Goal: Task Accomplishment & Management: Use online tool/utility

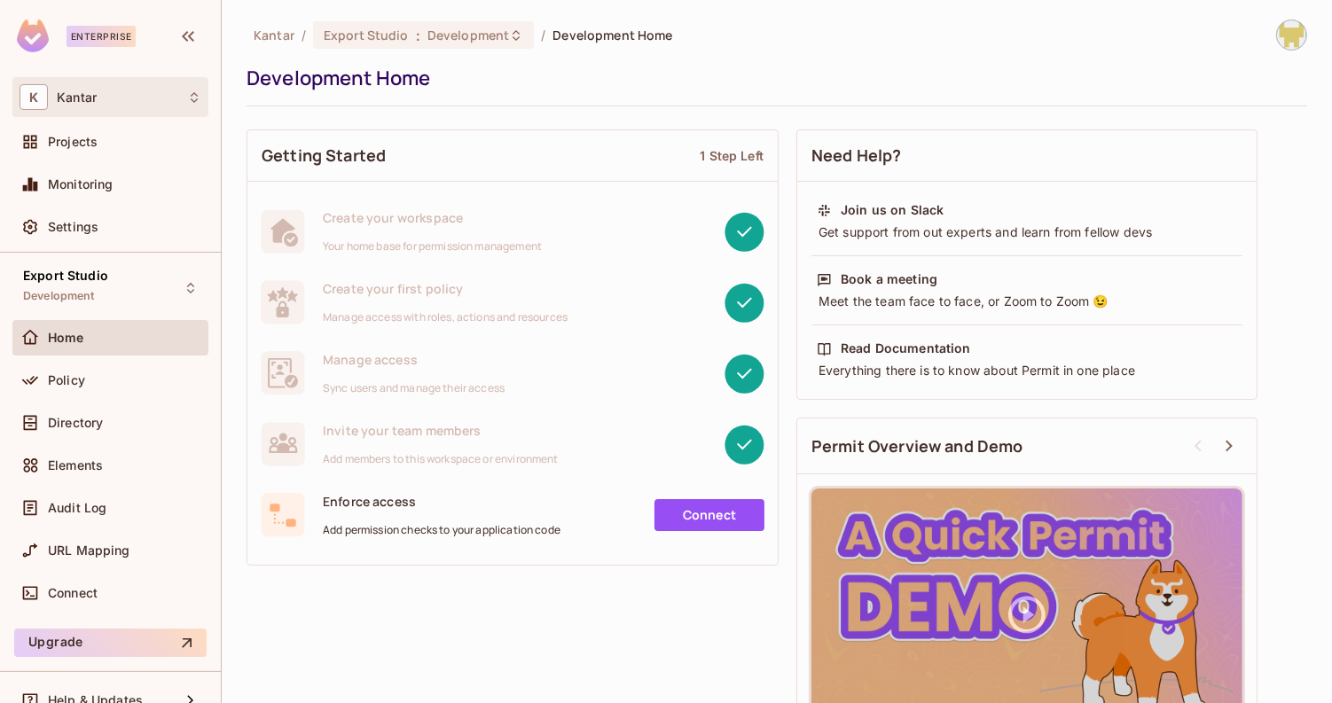
click at [127, 100] on div "K Kantar" at bounding box center [111, 97] width 182 height 26
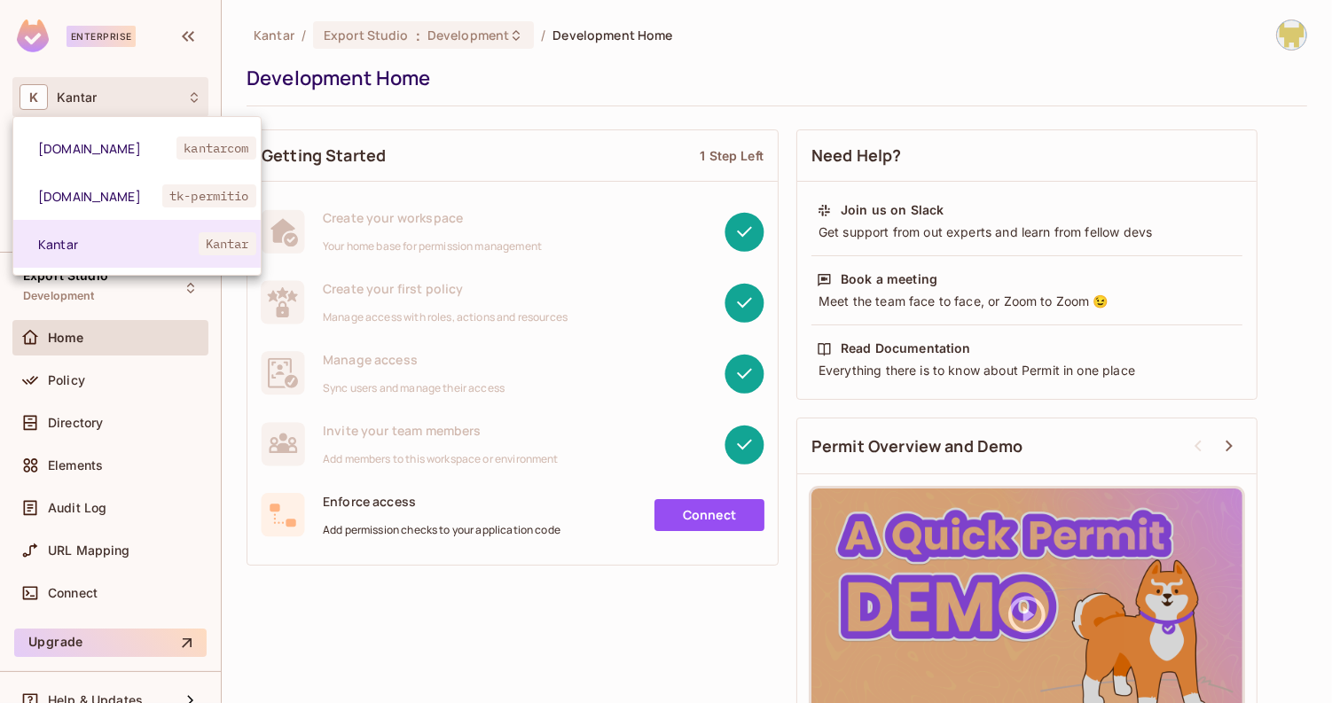
click at [127, 100] on div at bounding box center [666, 351] width 1332 height 703
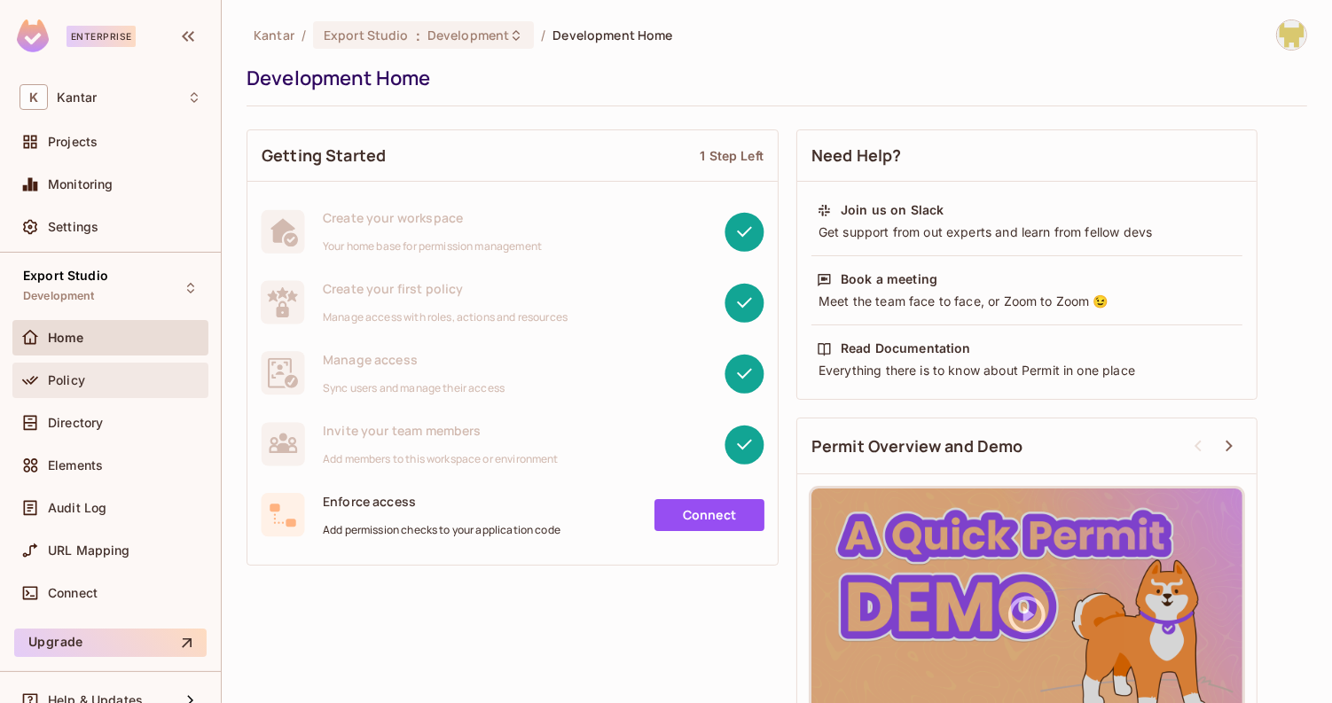
click at [113, 363] on div "Policy" at bounding box center [110, 380] width 196 height 35
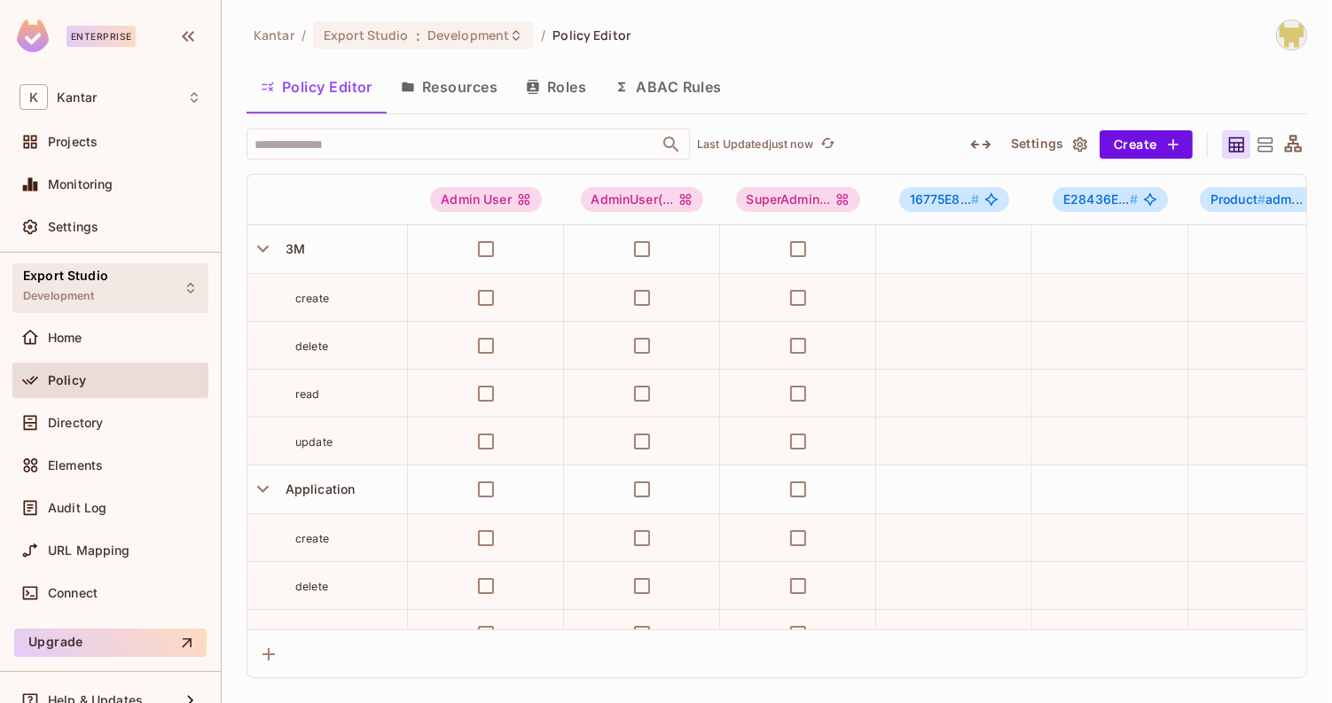
click at [100, 296] on div "Export Studio Development" at bounding box center [65, 288] width 85 height 38
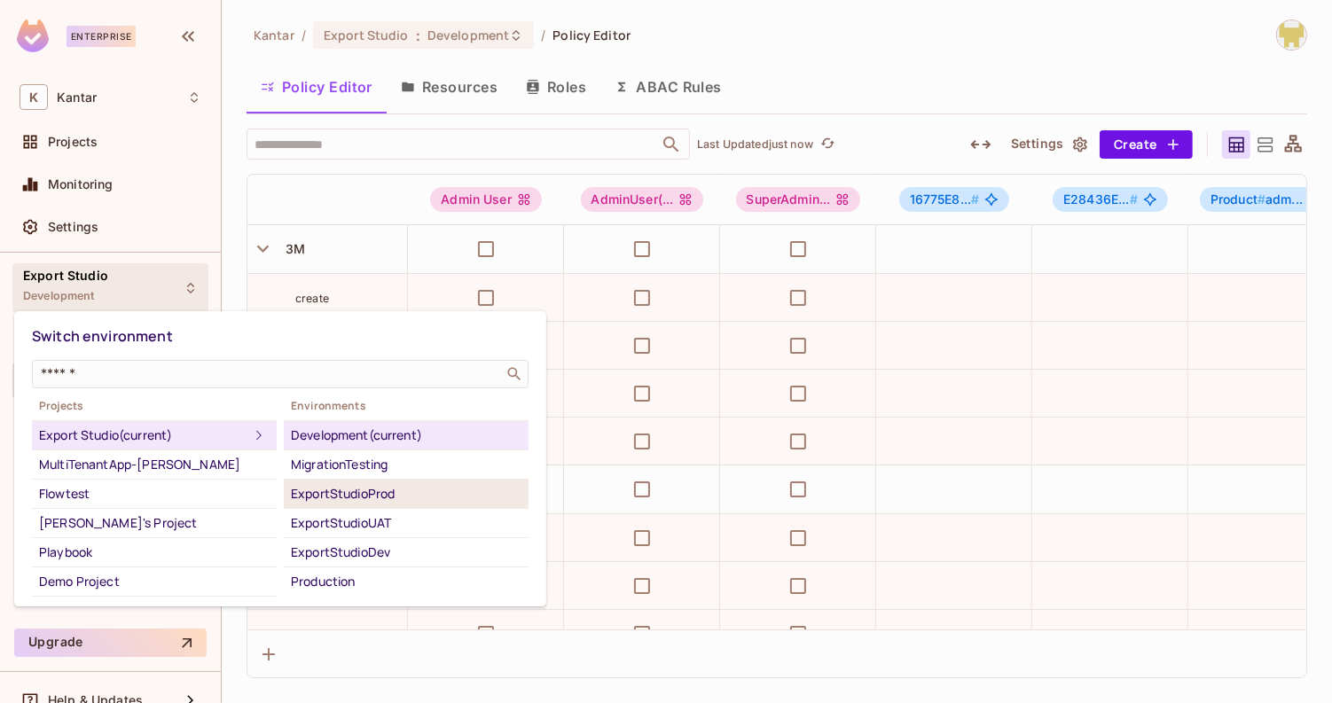
click at [406, 486] on div "ExportStudioProd" at bounding box center [406, 493] width 231 height 21
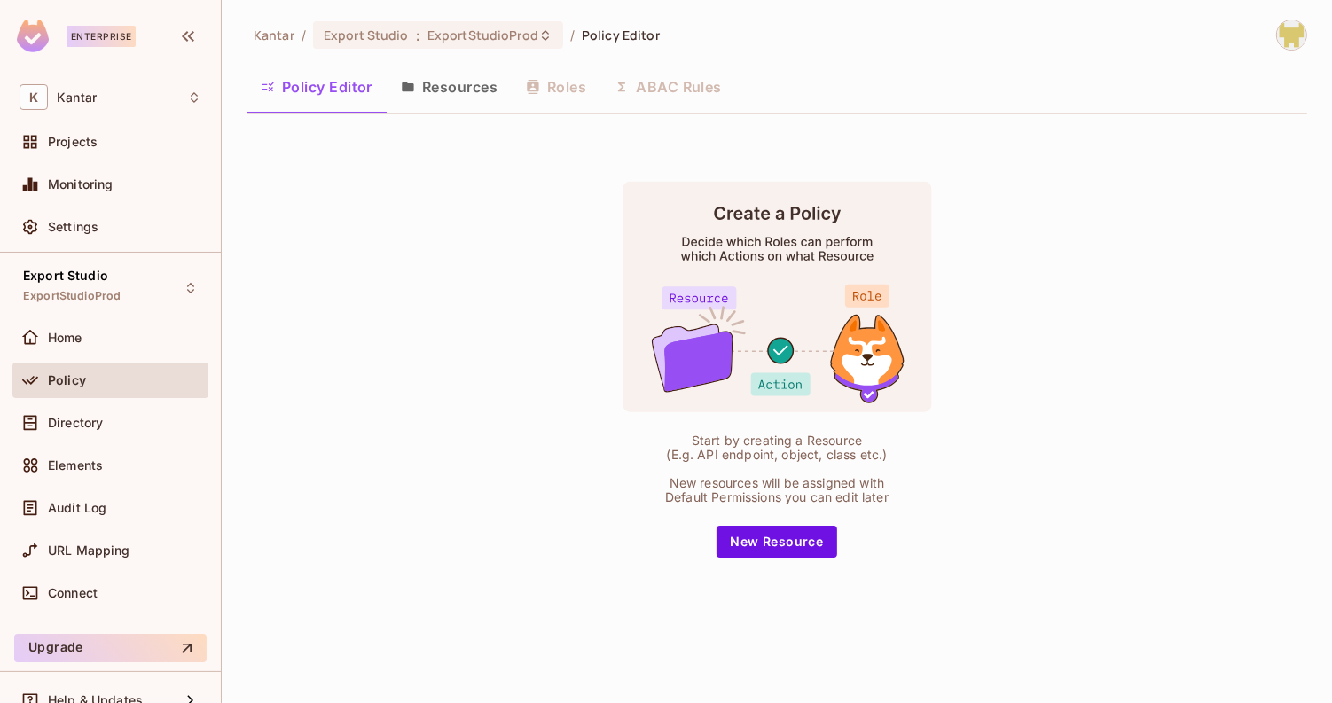
click at [483, 103] on button "Resources" at bounding box center [449, 87] width 125 height 44
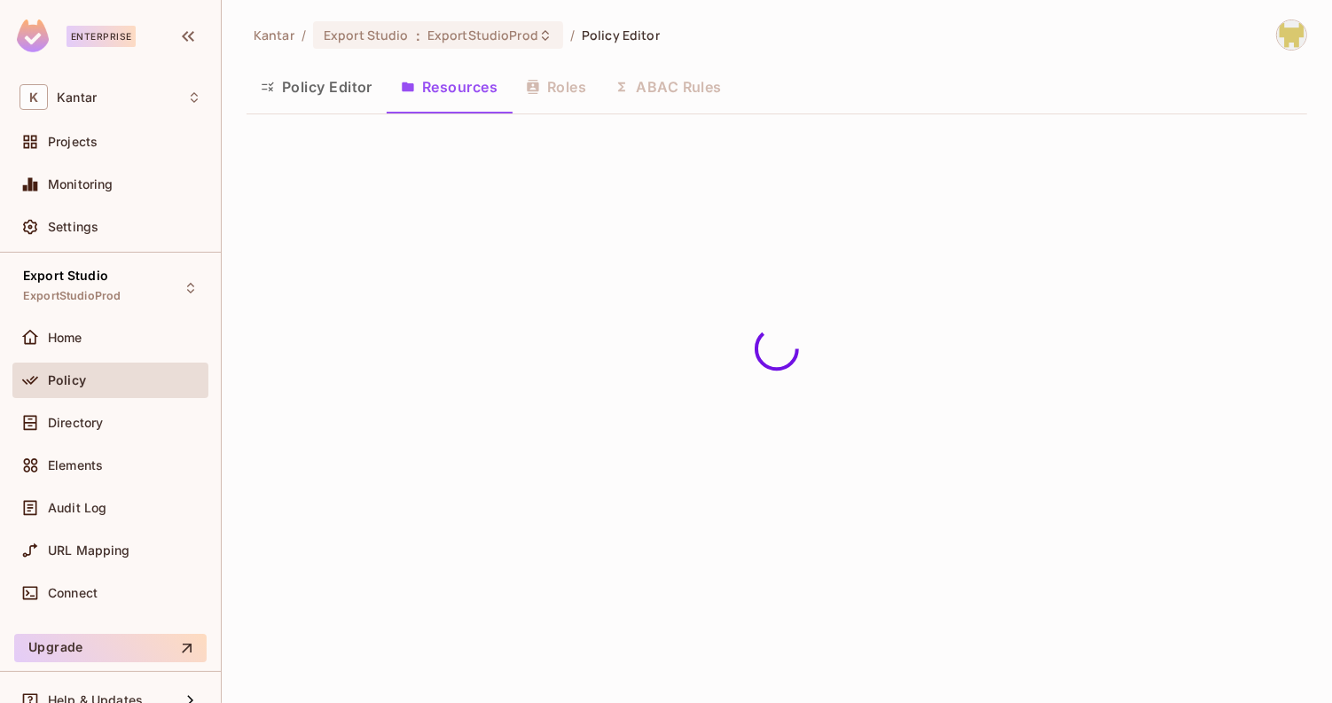
click at [348, 104] on button "Policy Editor" at bounding box center [316, 87] width 140 height 44
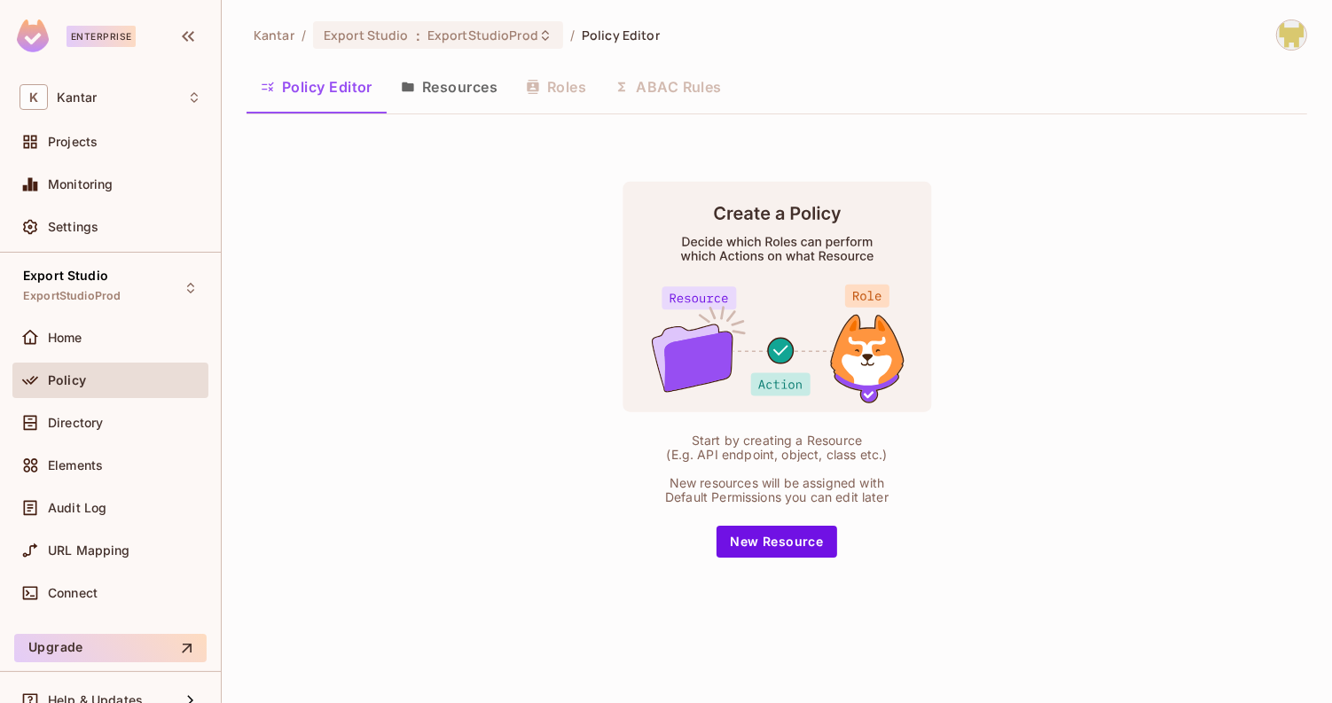
click at [1302, 38] on img at bounding box center [1291, 34] width 29 height 29
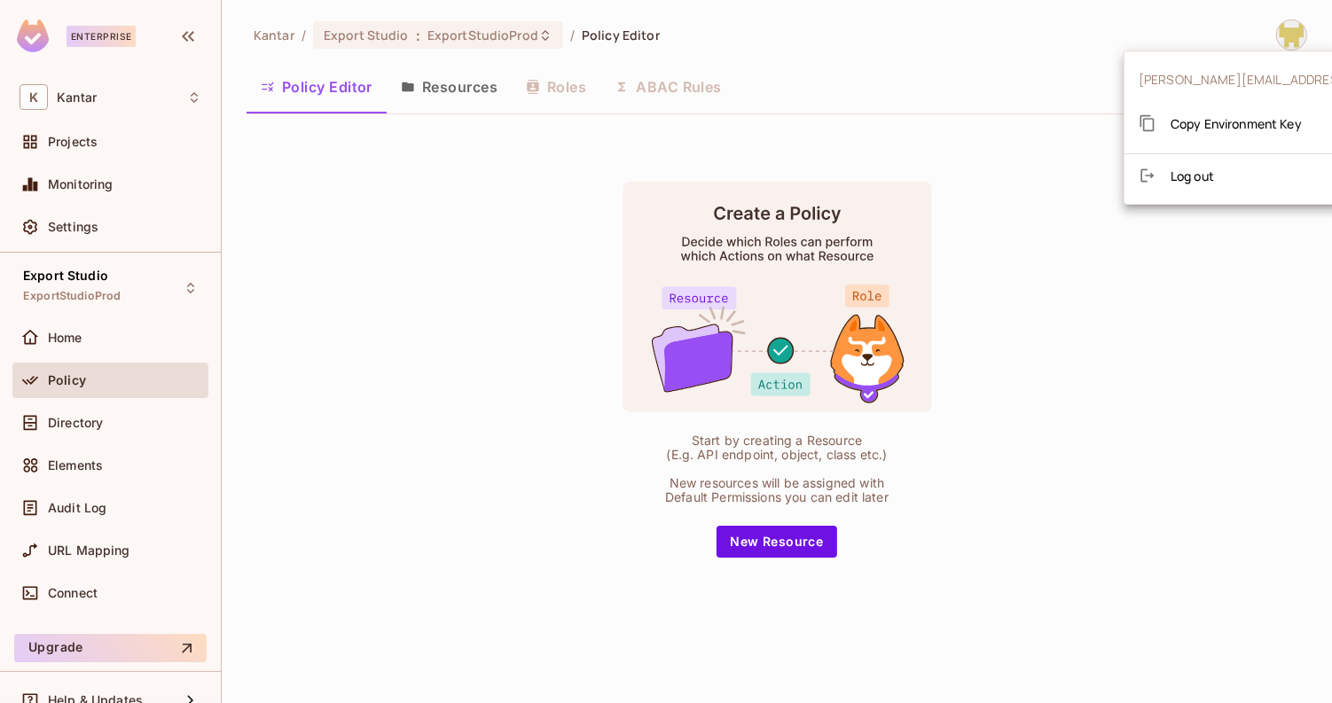
click at [1254, 116] on span "Copy Environment Key" at bounding box center [1235, 123] width 131 height 17
